Goal: Task Accomplishment & Management: Complete application form

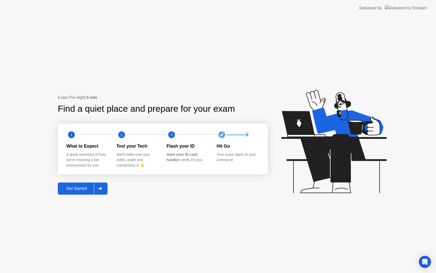
click at [77, 186] on div "Get Started" at bounding box center [76, 188] width 35 height 5
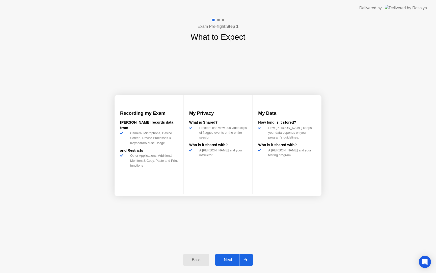
click at [231, 258] on div "Next" at bounding box center [228, 259] width 22 height 5
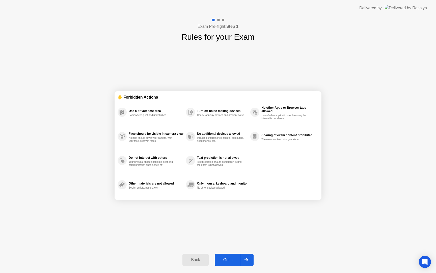
click at [238, 258] on div "Got it" at bounding box center [228, 259] width 24 height 5
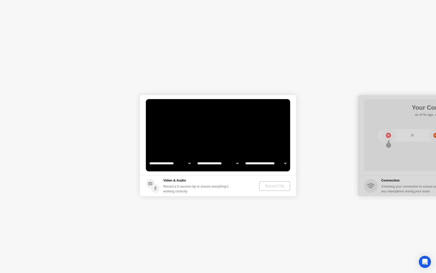
select select "**********"
select select "*******"
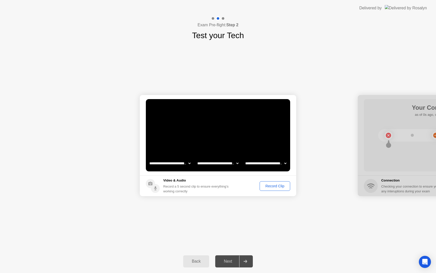
click at [275, 185] on div "Record Clip" at bounding box center [275, 186] width 27 height 4
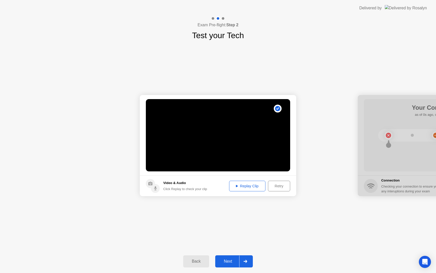
click at [243, 188] on div "Replay Clip" at bounding box center [247, 186] width 33 height 4
click at [230, 260] on div "Next" at bounding box center [228, 261] width 22 height 5
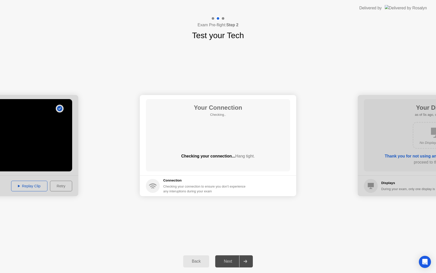
click at [244, 40] on h1 "Test your Tech" at bounding box center [218, 35] width 52 height 12
click at [247, 265] on div at bounding box center [245, 261] width 12 height 12
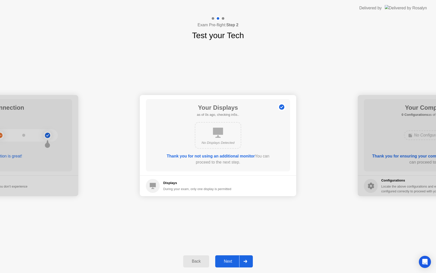
click at [247, 265] on div at bounding box center [245, 261] width 12 height 12
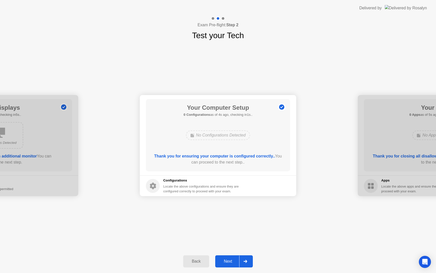
click at [247, 265] on div at bounding box center [245, 261] width 12 height 12
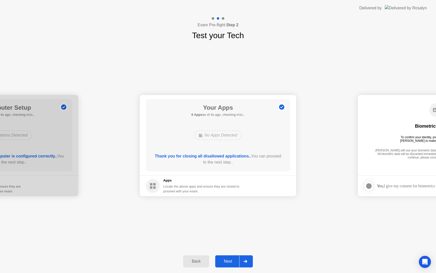
click at [247, 265] on div at bounding box center [245, 261] width 12 height 12
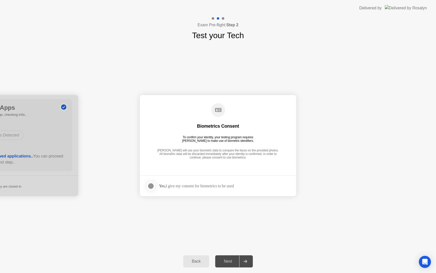
click at [211, 180] on footer "Yes, I give my consent for biometrics to be used" at bounding box center [218, 185] width 157 height 21
click at [210, 187] on div "Yes, I give my consent for biometrics to be used" at bounding box center [196, 185] width 75 height 5
click at [151, 183] on div at bounding box center [151, 186] width 6 height 6
click at [235, 262] on div "Next" at bounding box center [228, 261] width 22 height 5
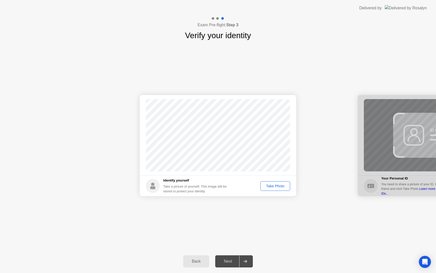
click at [280, 187] on div "Take Photo" at bounding box center [275, 186] width 26 height 4
click at [280, 186] on div "Retake" at bounding box center [279, 186] width 20 height 4
click at [280, 186] on div "Take Photo" at bounding box center [275, 186] width 26 height 4
click at [243, 263] on div at bounding box center [245, 261] width 12 height 12
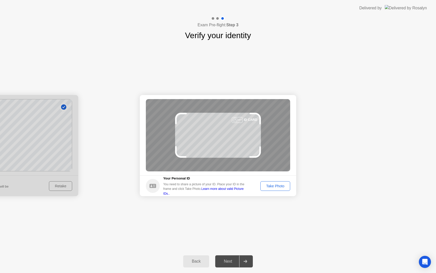
click at [281, 187] on div "Take Photo" at bounding box center [275, 186] width 26 height 4
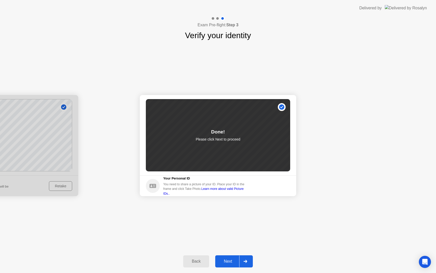
click at [230, 261] on div "Next" at bounding box center [228, 261] width 22 height 5
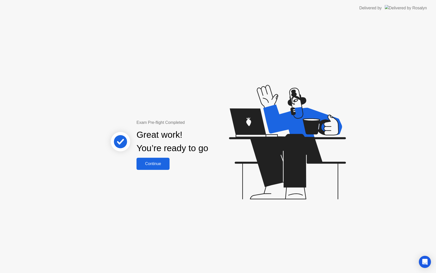
click at [157, 160] on button "Continue" at bounding box center [153, 164] width 33 height 12
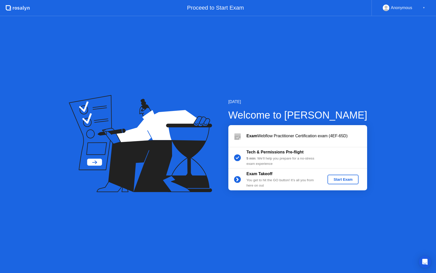
click at [350, 178] on div "Start Exam" at bounding box center [343, 179] width 27 height 4
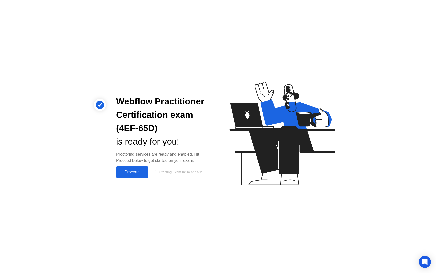
click at [135, 172] on div "Proceed" at bounding box center [132, 172] width 29 height 5
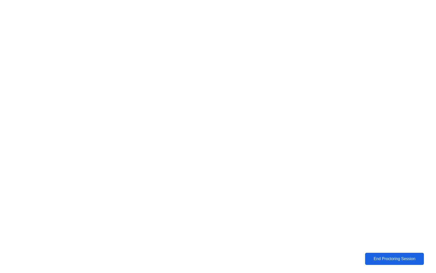
click at [409, 259] on div "End Proctoring Session" at bounding box center [395, 258] width 56 height 5
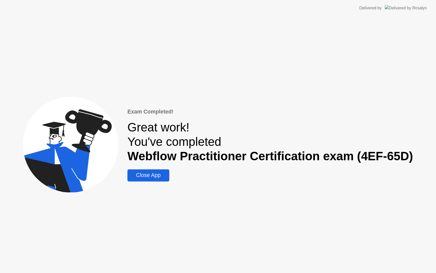
click at [144, 180] on button "Close App" at bounding box center [149, 175] width 42 height 12
